Goal: Navigation & Orientation: Find specific page/section

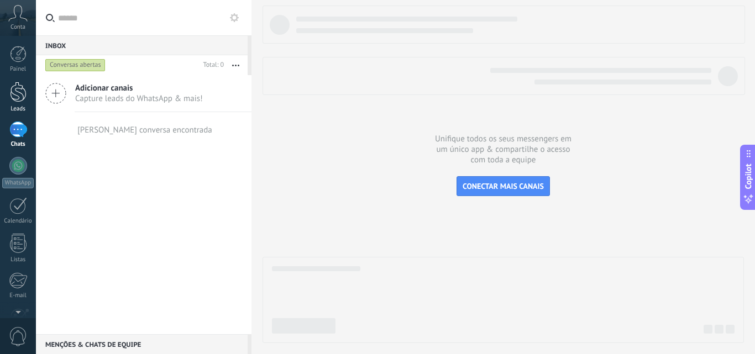
click at [18, 99] on div at bounding box center [18, 92] width 17 height 20
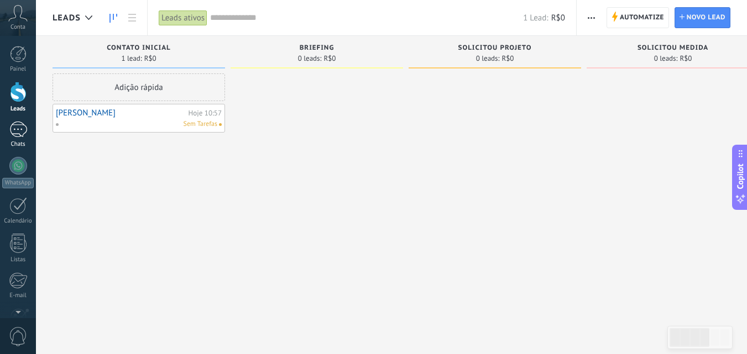
click at [15, 129] on div "1" at bounding box center [18, 130] width 18 height 16
